Goal: Navigation & Orientation: Find specific page/section

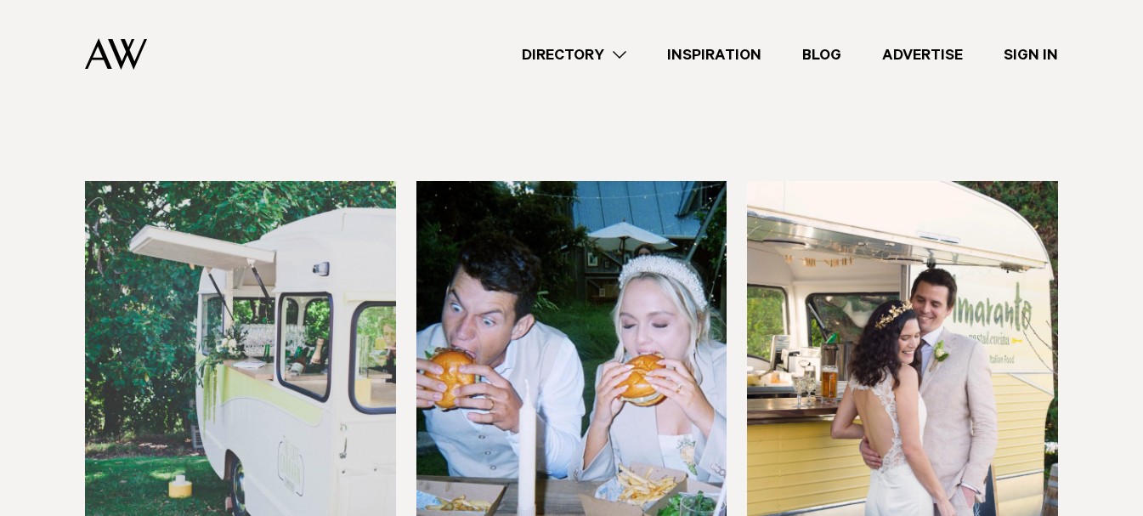
scroll to position [510, 0]
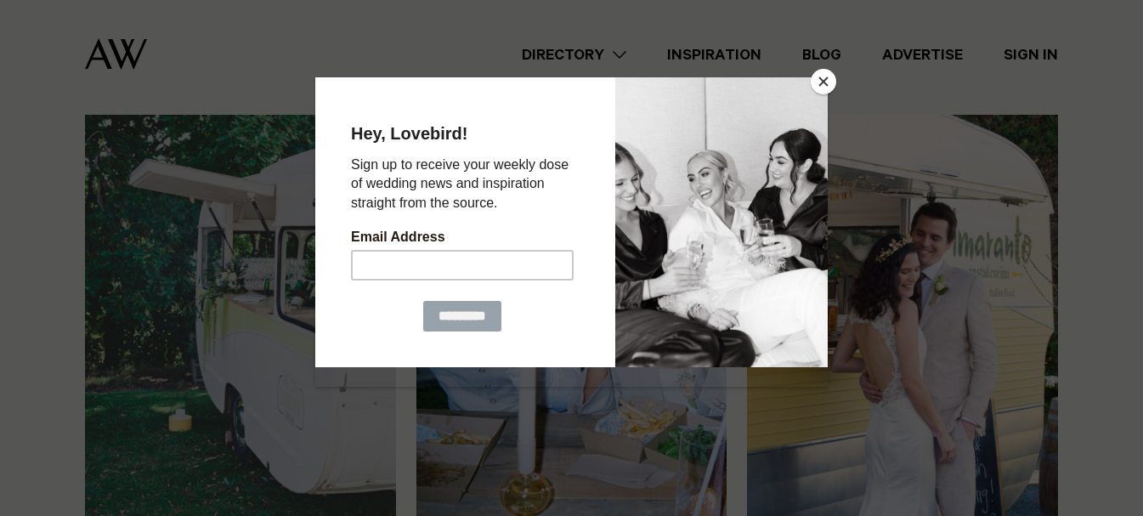
click at [825, 73] on button "Close" at bounding box center [822, 81] width 25 height 25
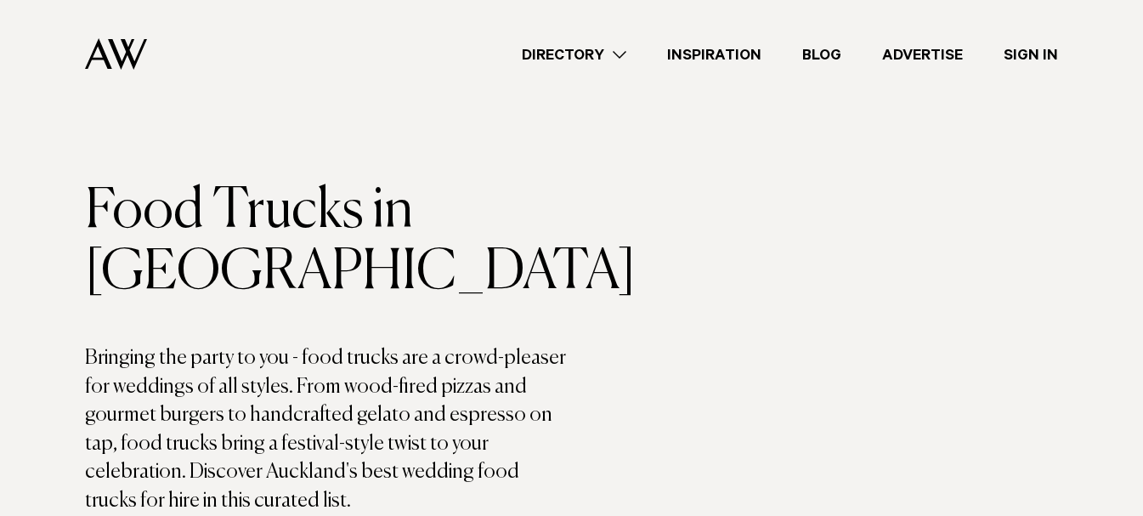
scroll to position [0, 0]
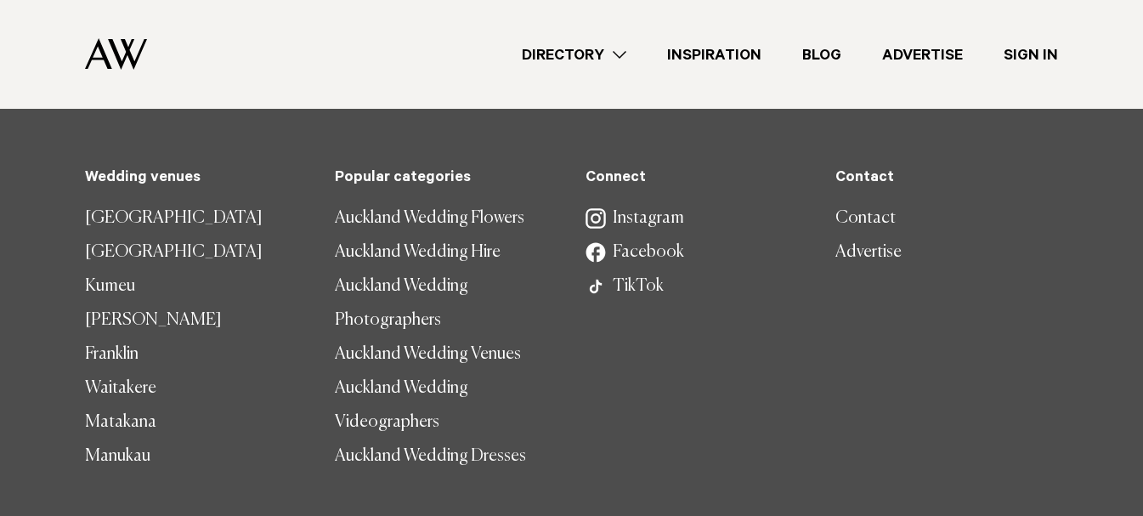
scroll to position [1954, 0]
click at [119, 200] on link "[GEOGRAPHIC_DATA]" at bounding box center [196, 217] width 223 height 34
